Goal: Task Accomplishment & Management: Manage account settings

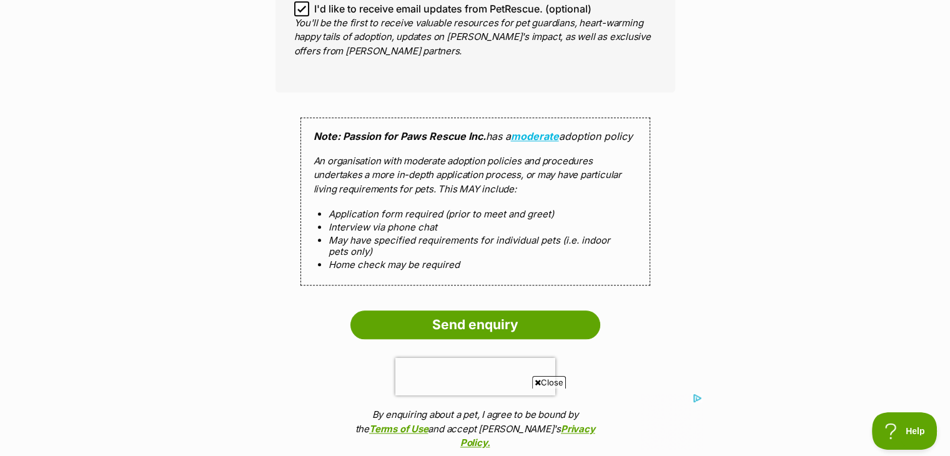
scroll to position [1434, 0]
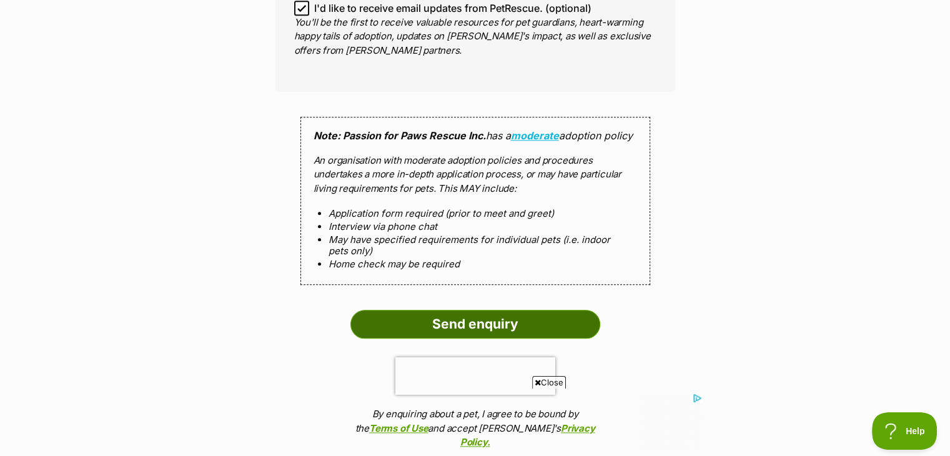
click at [447, 311] on input "Send enquiry" at bounding box center [475, 324] width 250 height 29
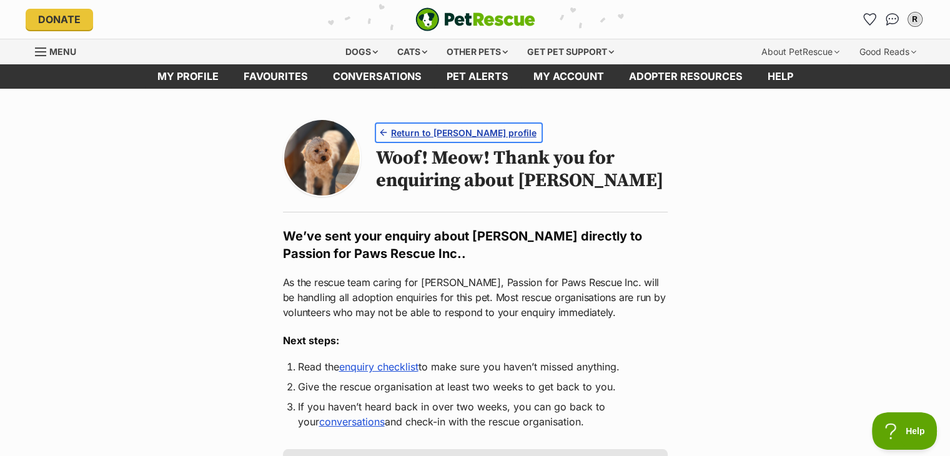
click at [412, 133] on span "Return to Quinn's profile" at bounding box center [464, 132] width 146 height 13
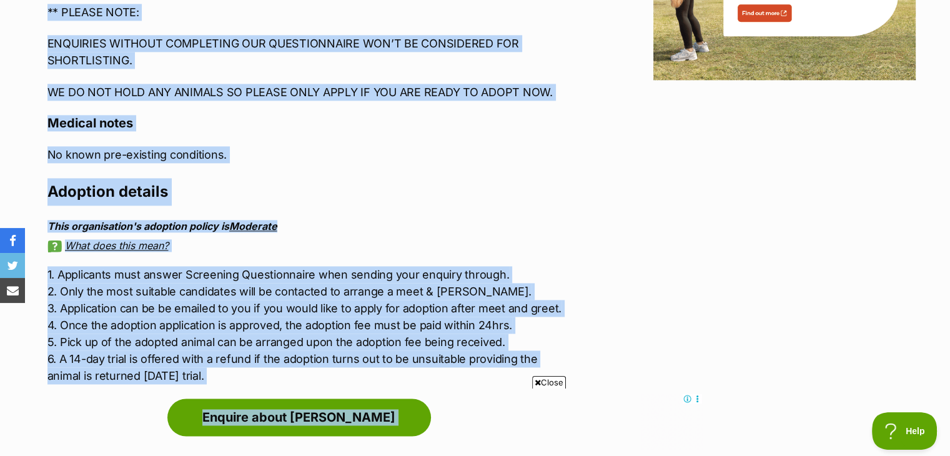
scroll to position [1755, 0]
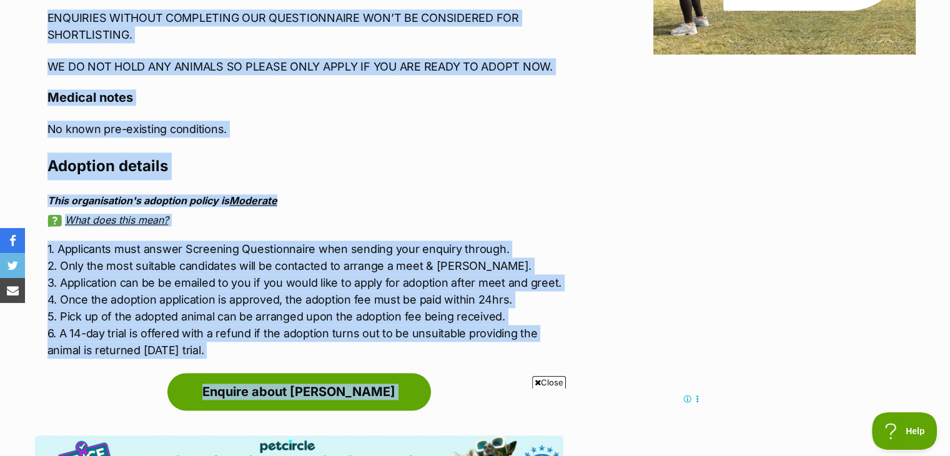
drag, startPoint x: 43, startPoint y: 95, endPoint x: 244, endPoint y: 314, distance: 296.7
copy section "Quinn Gentle & placid soul Small Female Poodle (Miniature) Mix Dog Print an ado…"
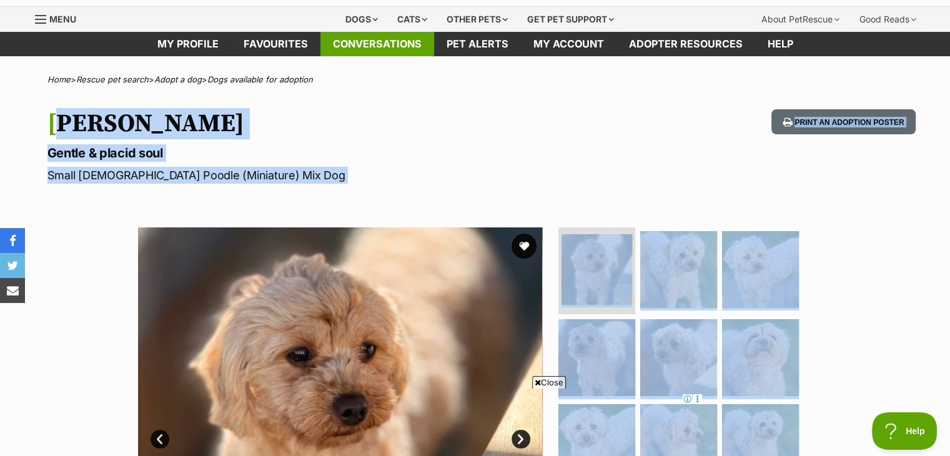
scroll to position [0, 0]
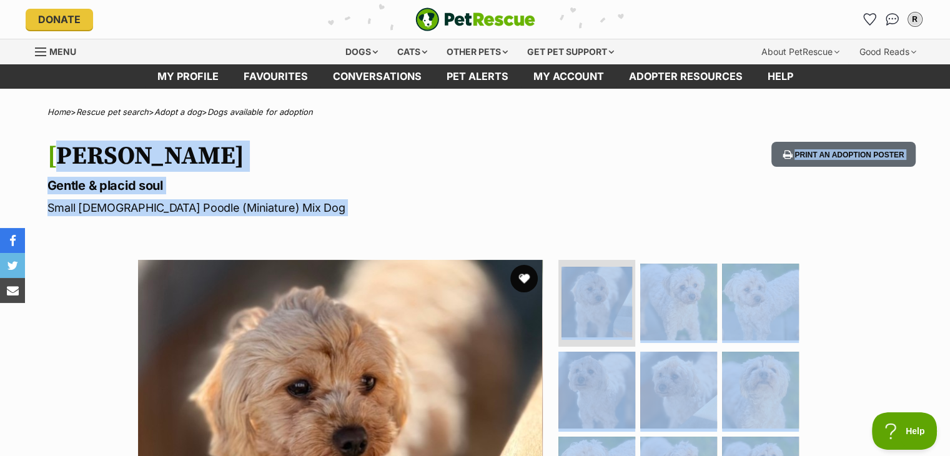
click at [524, 279] on button "favourite" at bounding box center [523, 278] width 27 height 27
click at [479, 87] on link "Pet alerts" at bounding box center [477, 76] width 87 height 24
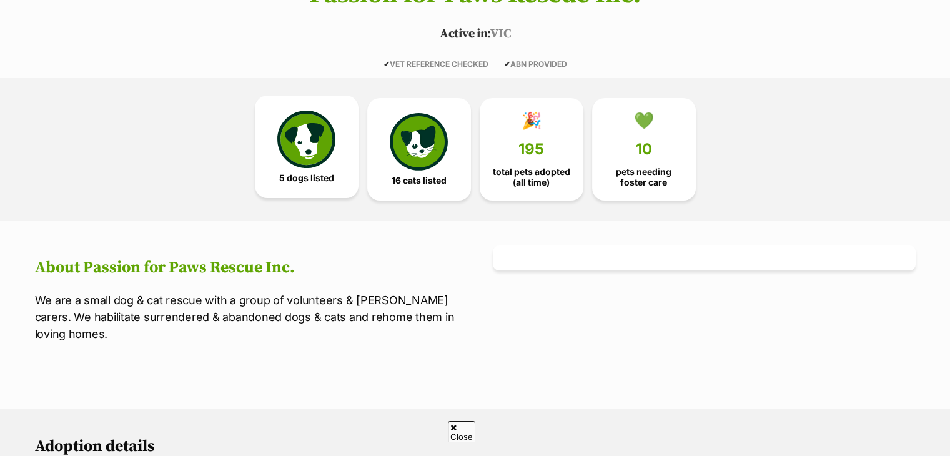
click at [332, 170] on link "5 dogs listed" at bounding box center [307, 147] width 104 height 102
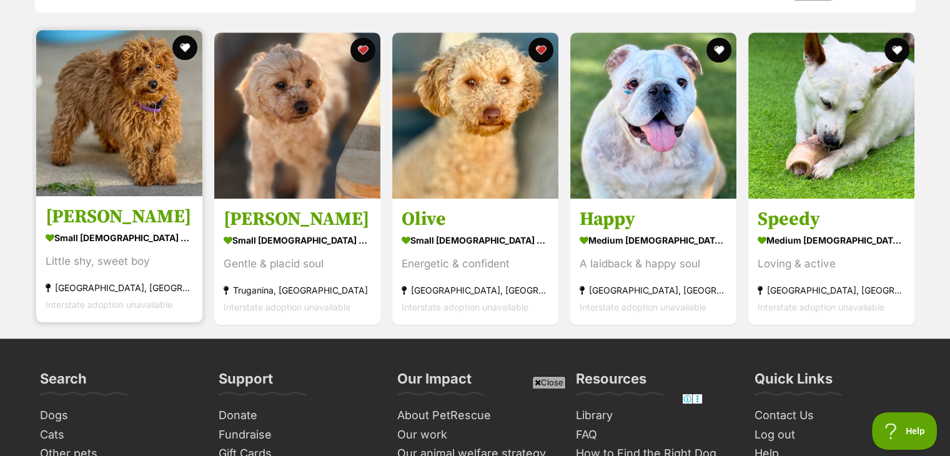
click at [101, 217] on h3 "[PERSON_NAME]" at bounding box center [119, 217] width 147 height 24
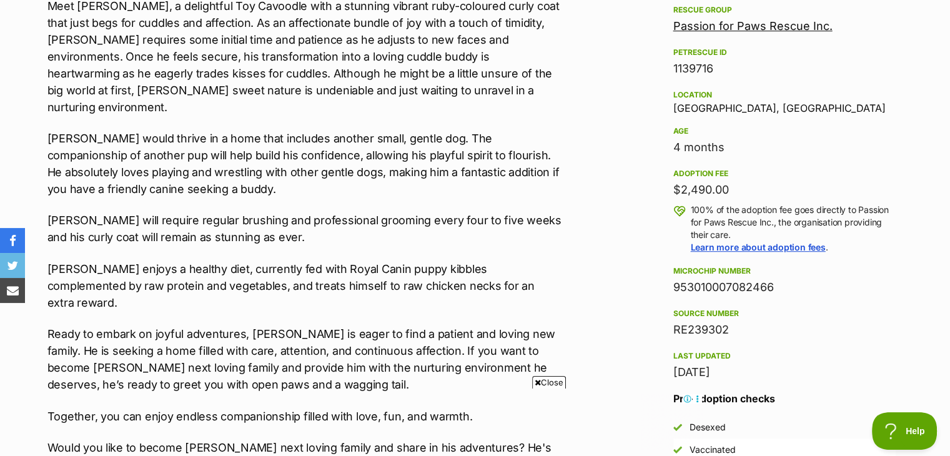
scroll to position [375, 0]
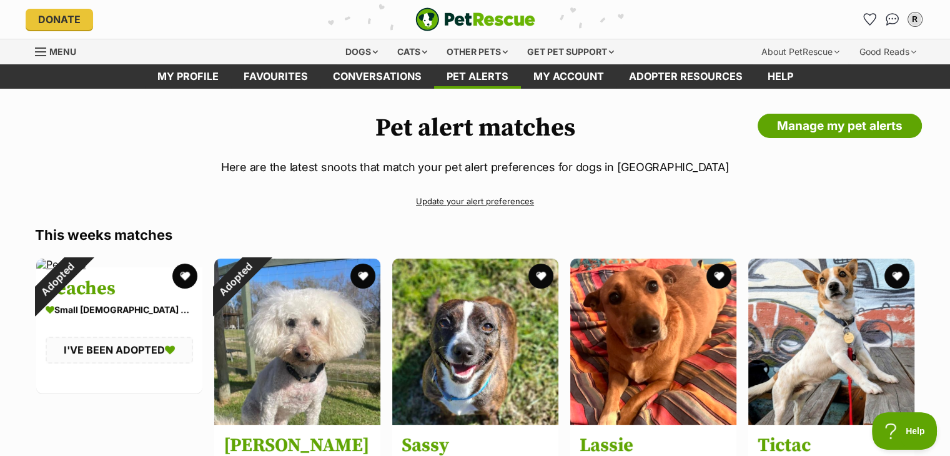
click at [497, 201] on link "Update your alert preferences" at bounding box center [475, 202] width 881 height 22
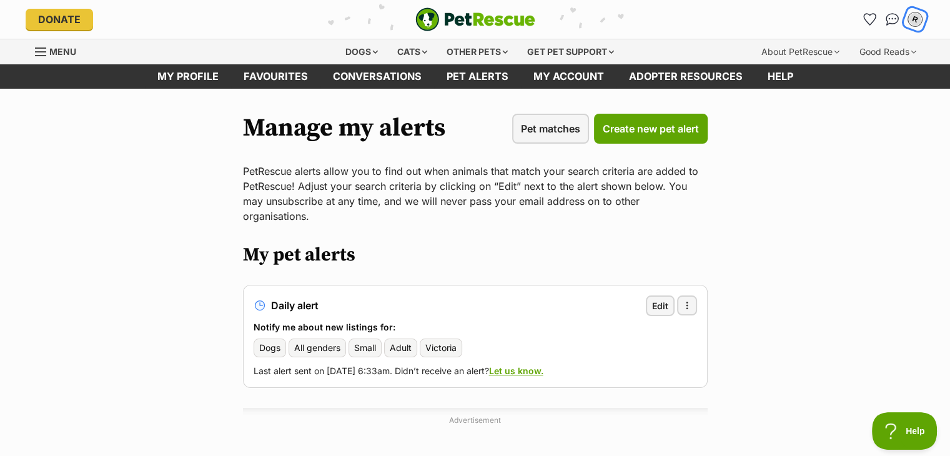
click at [912, 18] on div "R" at bounding box center [915, 19] width 16 height 16
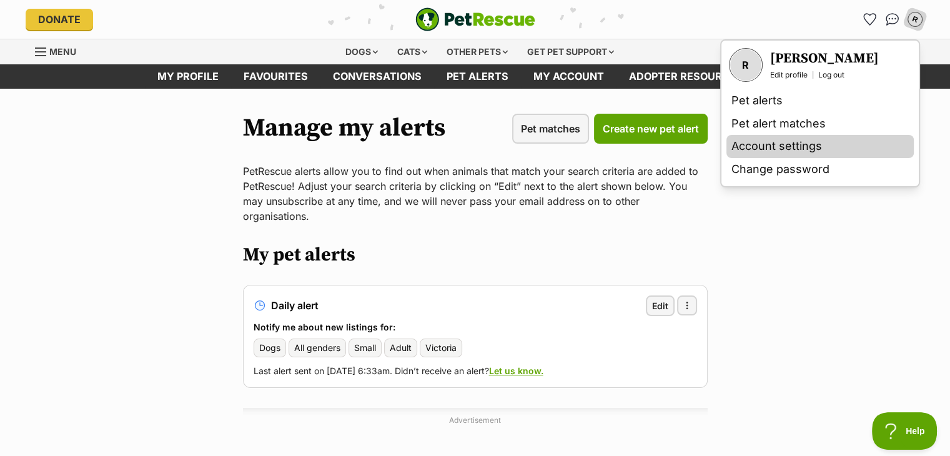
click at [770, 149] on link "Account settings" at bounding box center [820, 146] width 187 height 23
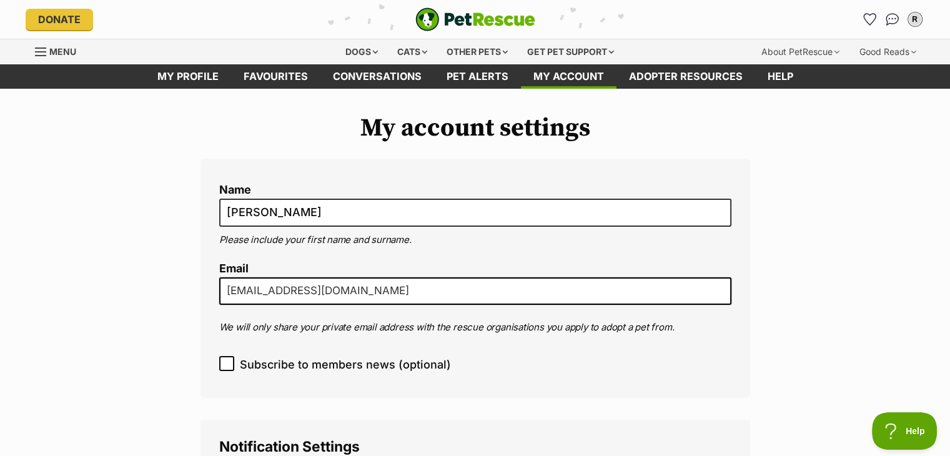
click at [387, 292] on input "[EMAIL_ADDRESS][DOMAIN_NAME]" at bounding box center [475, 290] width 512 height 27
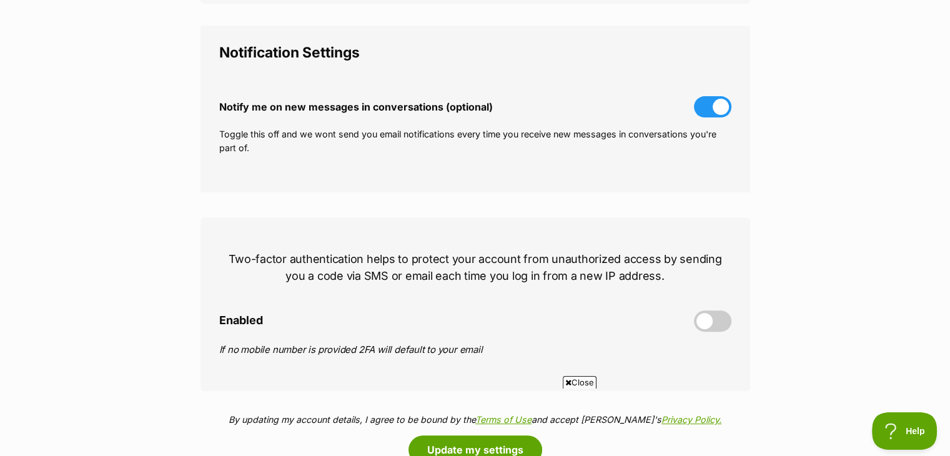
scroll to position [500, 0]
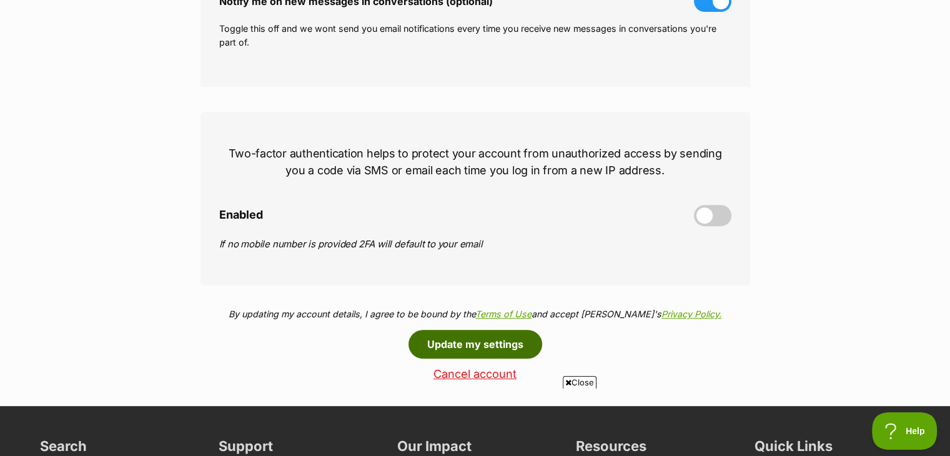
type input "[EMAIL_ADDRESS][DOMAIN_NAME]; [EMAIL_ADDRESS][DOMAIN_NAME]"
click at [515, 343] on button "Update my settings" at bounding box center [476, 344] width 134 height 29
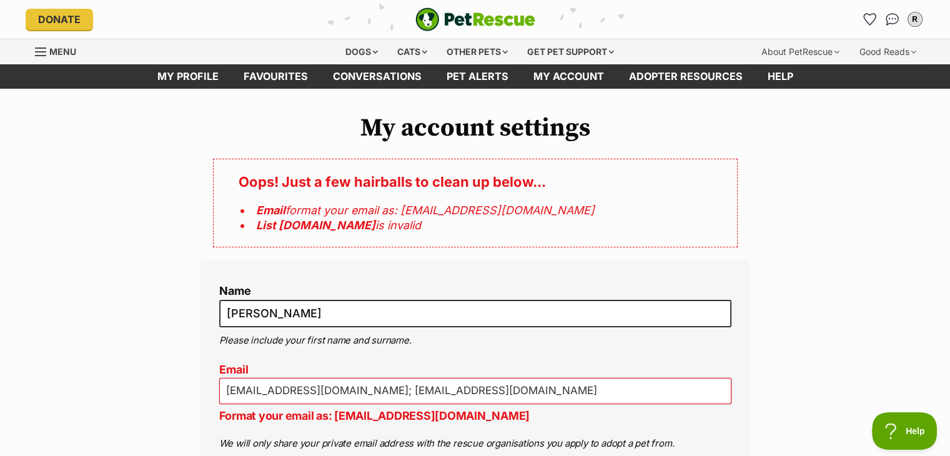
drag, startPoint x: 467, startPoint y: 387, endPoint x: 357, endPoint y: 402, distance: 111.1
click at [357, 402] on input "[EMAIL_ADDRESS][DOMAIN_NAME]; [EMAIL_ADDRESS][DOMAIN_NAME]" at bounding box center [475, 391] width 512 height 26
type input "[EMAIL_ADDRESS][DOMAIN_NAME]"
